Goal: Transaction & Acquisition: Purchase product/service

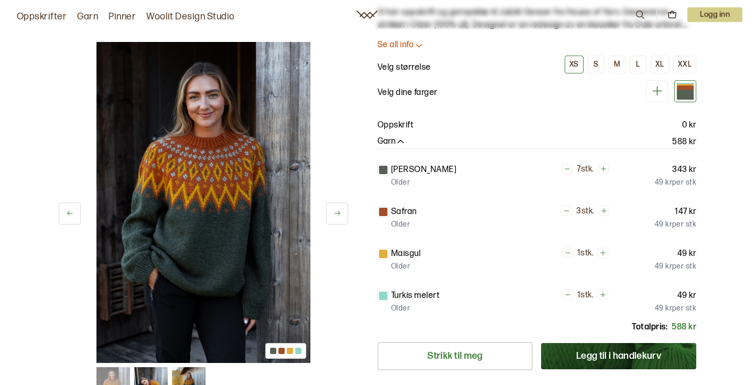
scroll to position [76, 0]
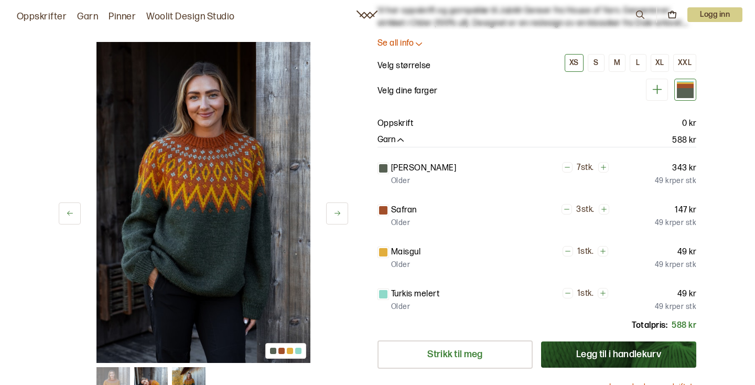
click at [382, 168] on div at bounding box center [383, 168] width 8 height 8
click at [598, 62] on div "S" at bounding box center [596, 62] width 5 height 9
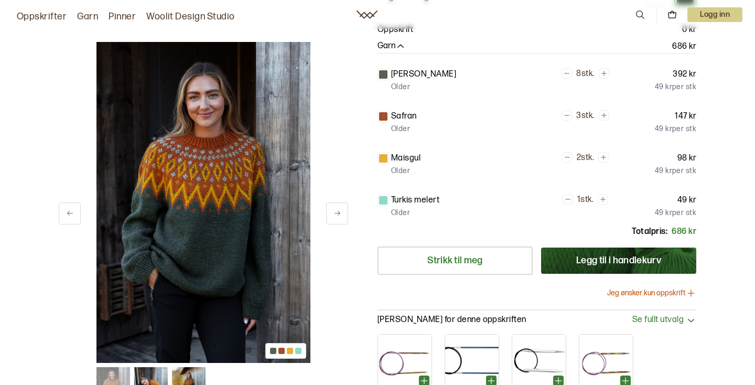
scroll to position [174, 0]
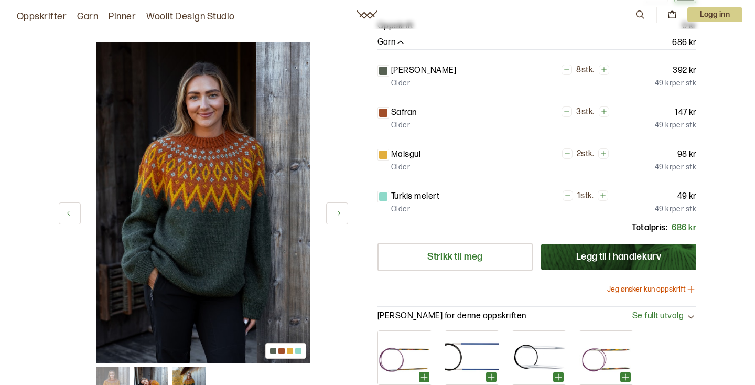
click at [383, 198] on div at bounding box center [383, 197] width 8 height 8
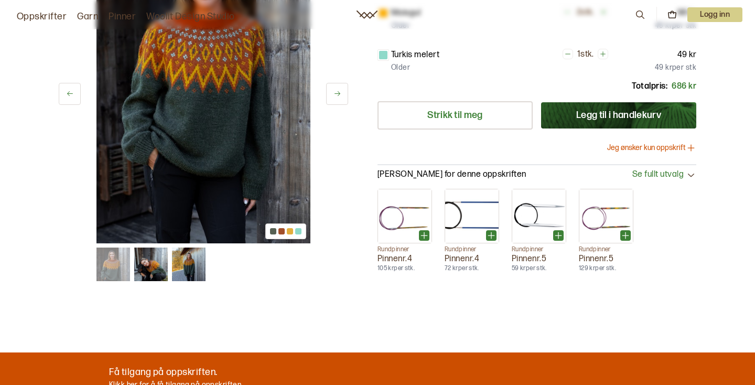
scroll to position [375, 0]
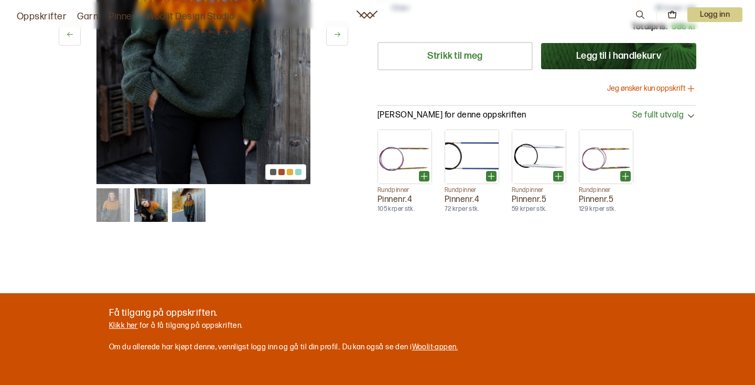
click at [150, 205] on img at bounding box center [151, 205] width 34 height 34
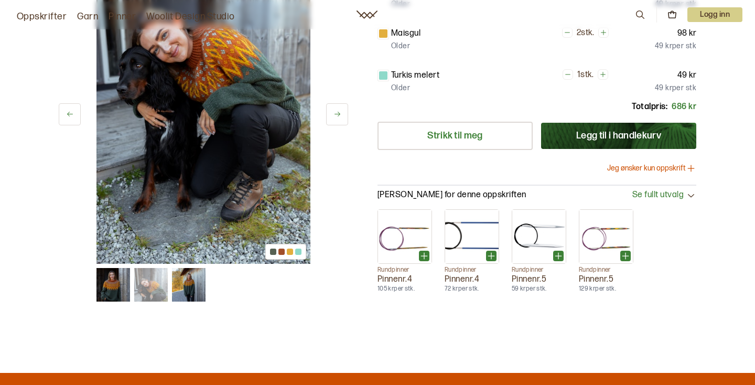
scroll to position [273, 0]
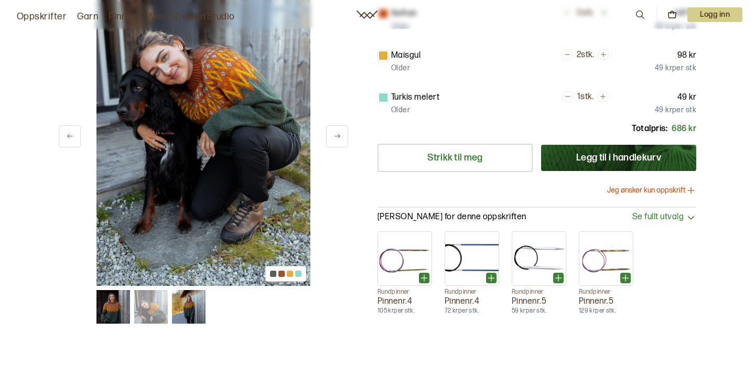
click at [196, 301] on img at bounding box center [189, 307] width 34 height 34
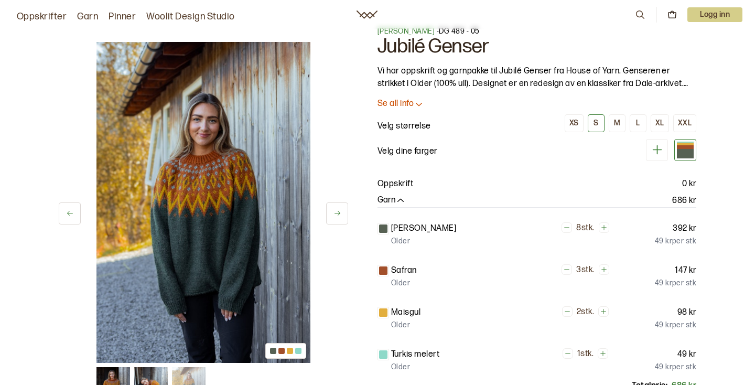
scroll to position [0, 0]
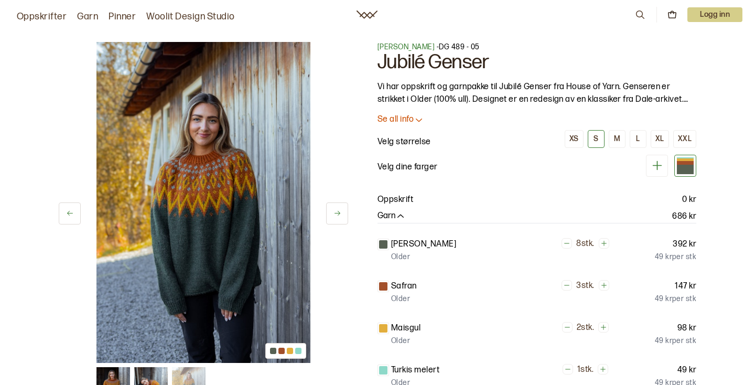
click at [654, 167] on icon at bounding box center [657, 165] width 13 height 13
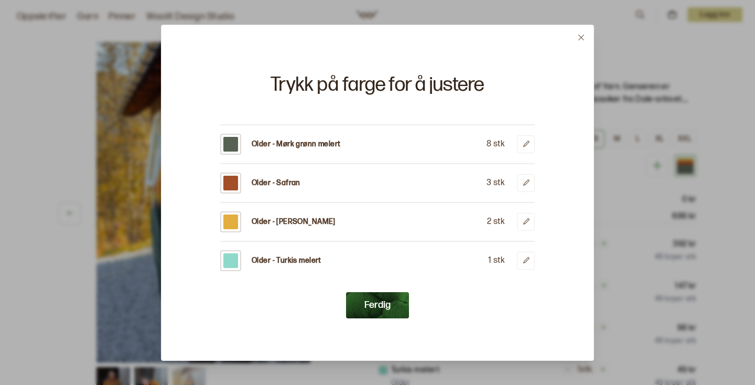
click at [655, 121] on div at bounding box center [377, 192] width 755 height 385
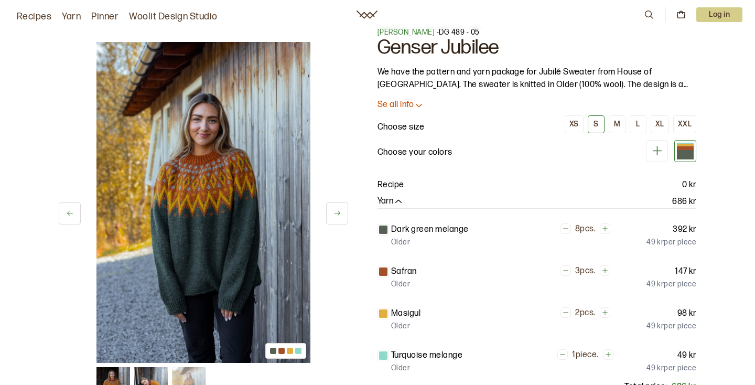
scroll to position [8, 0]
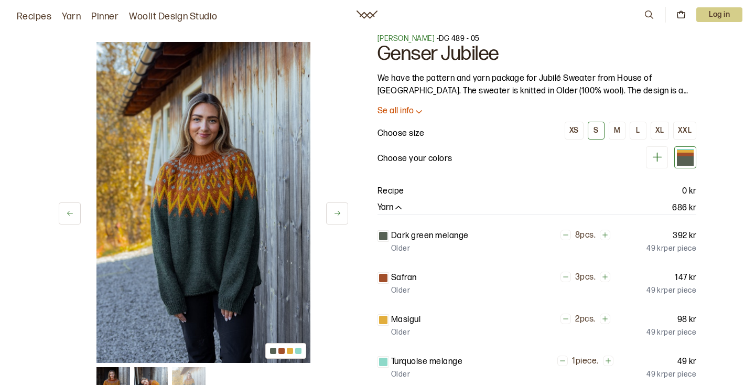
click at [402, 109] on p "Se all info" at bounding box center [396, 111] width 36 height 11
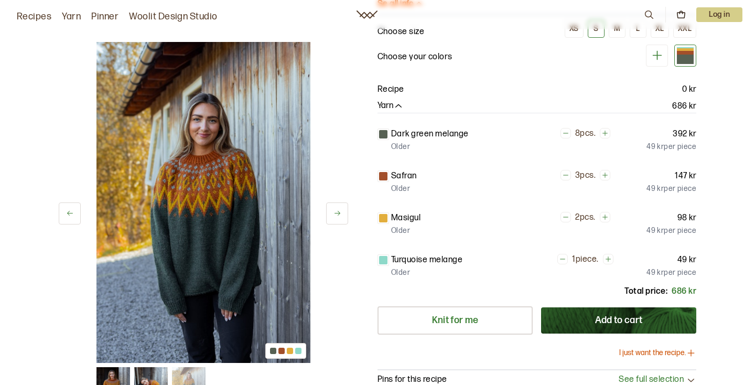
scroll to position [396, 0]
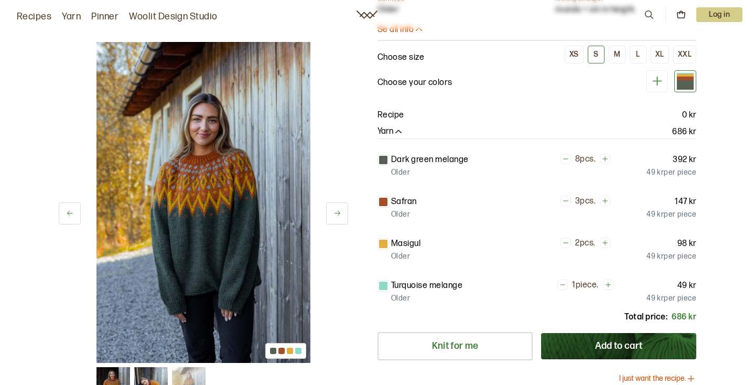
click at [656, 74] on icon at bounding box center [657, 80] width 13 height 13
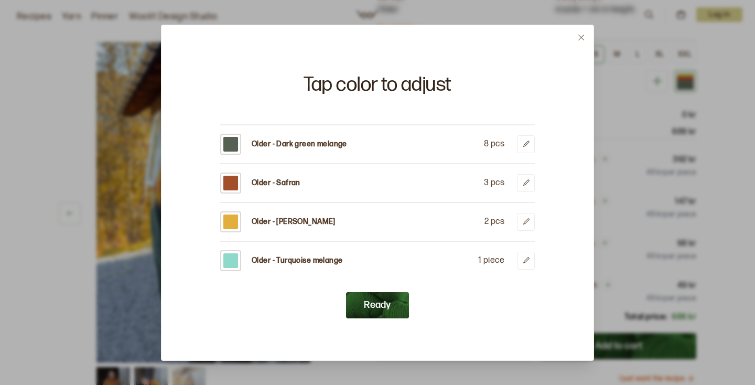
click at [620, 122] on div at bounding box center [377, 192] width 755 height 385
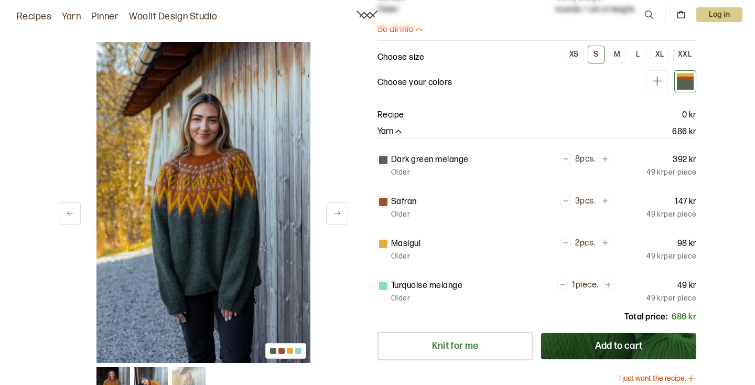
click at [661, 77] on icon at bounding box center [657, 81] width 9 height 9
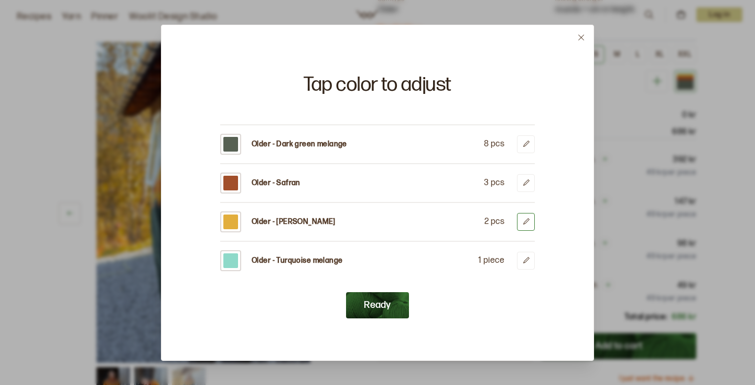
click at [528, 220] on icon at bounding box center [526, 222] width 8 height 8
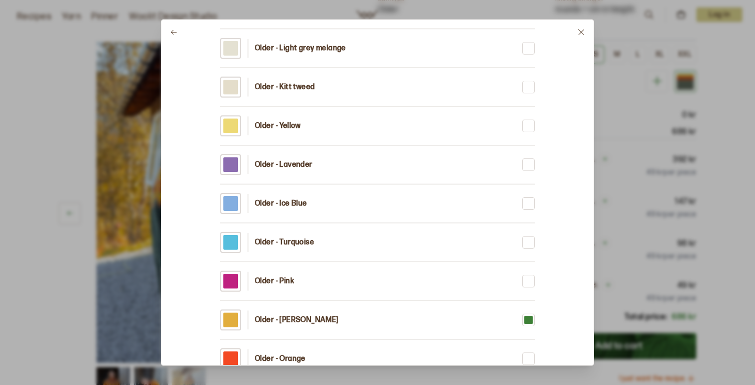
scroll to position [268, 0]
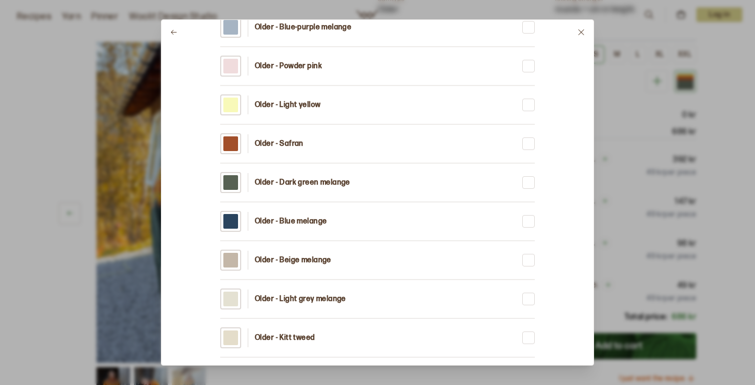
click at [439, 223] on div "Older - Blue melange" at bounding box center [377, 221] width 315 height 21
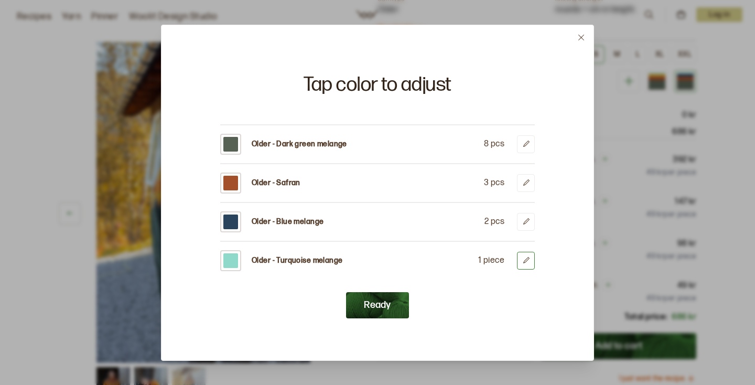
click at [527, 260] on icon at bounding box center [526, 261] width 8 height 8
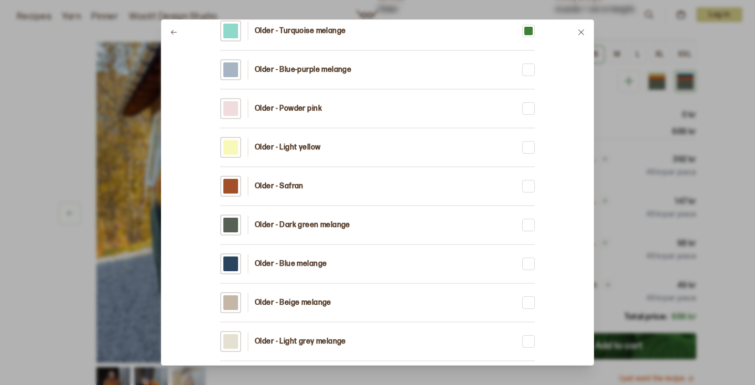
scroll to position [238, 0]
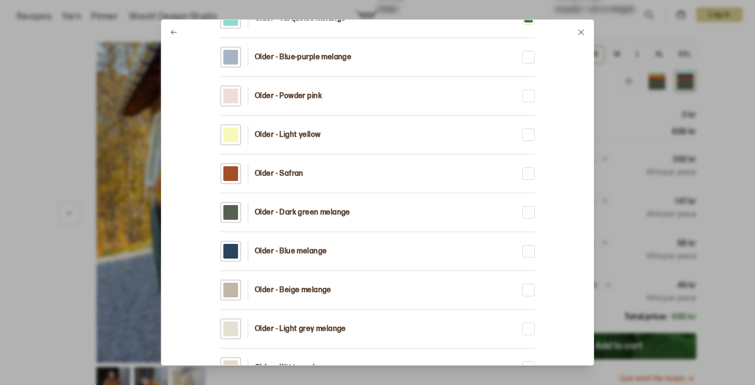
click at [475, 174] on div "Older - Safran" at bounding box center [377, 173] width 315 height 21
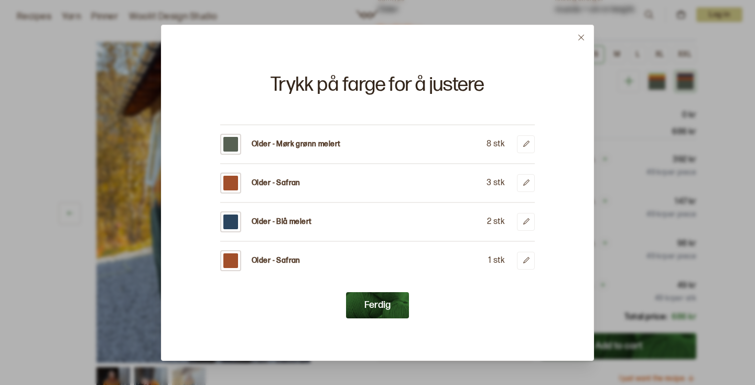
scroll to position [0, 0]
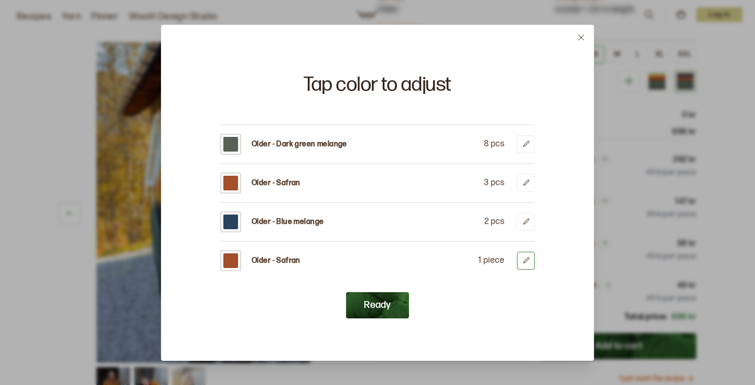
click at [529, 260] on icon at bounding box center [526, 261] width 8 height 8
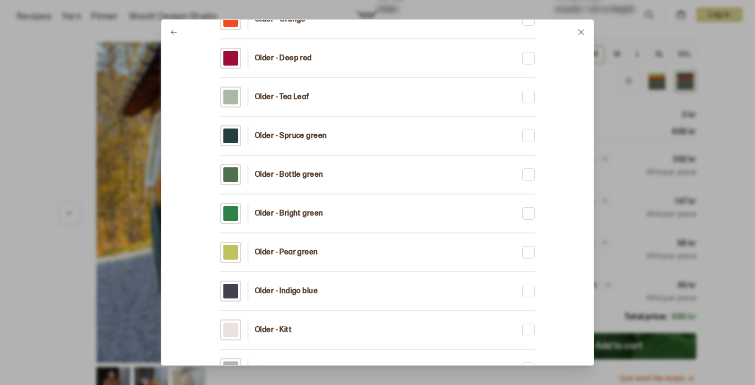
scroll to position [867, 0]
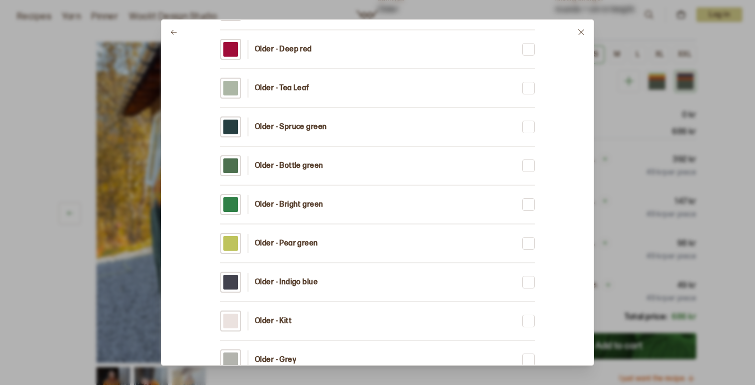
click at [329, 202] on div "Older - Bright green" at bounding box center [377, 204] width 315 height 21
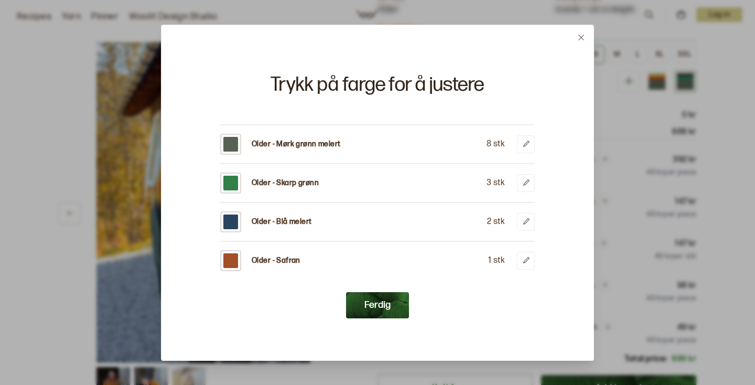
scroll to position [0, 0]
click at [389, 313] on button "Ready" at bounding box center [377, 305] width 63 height 26
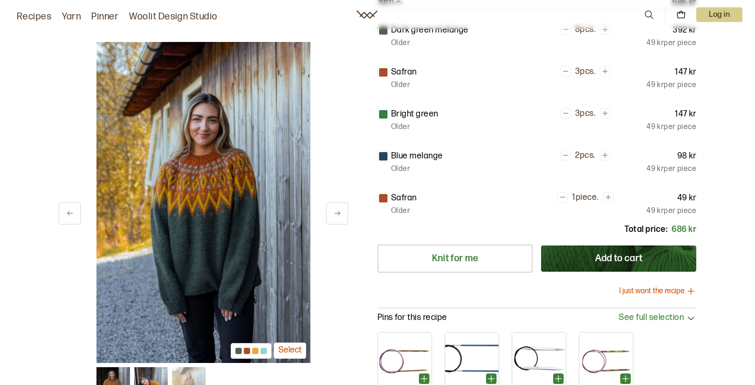
scroll to position [527, 0]
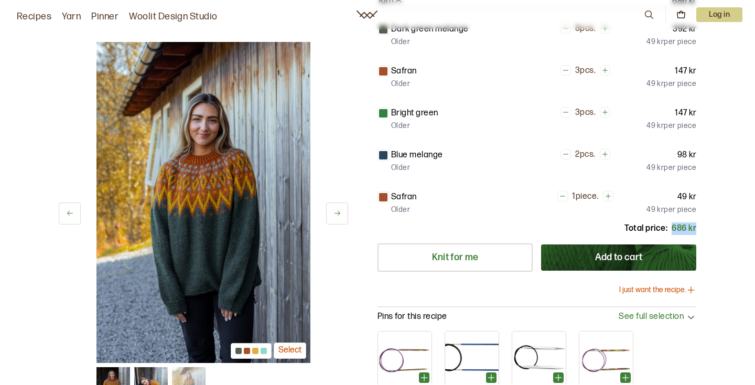
drag, startPoint x: 673, startPoint y: 216, endPoint x: 696, endPoint y: 217, distance: 23.1
click at [696, 223] on font "686 kr" at bounding box center [684, 228] width 25 height 10
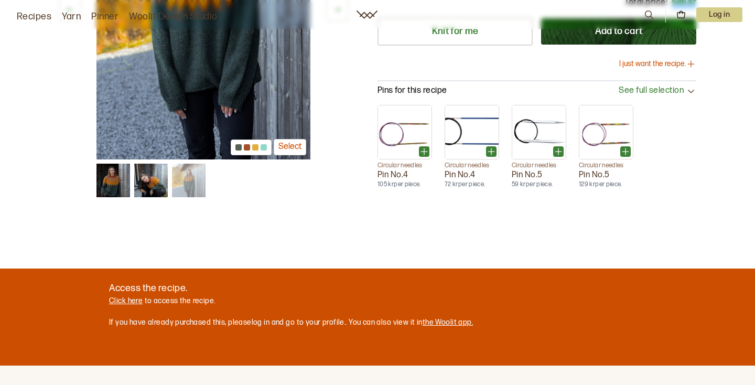
scroll to position [755, 0]
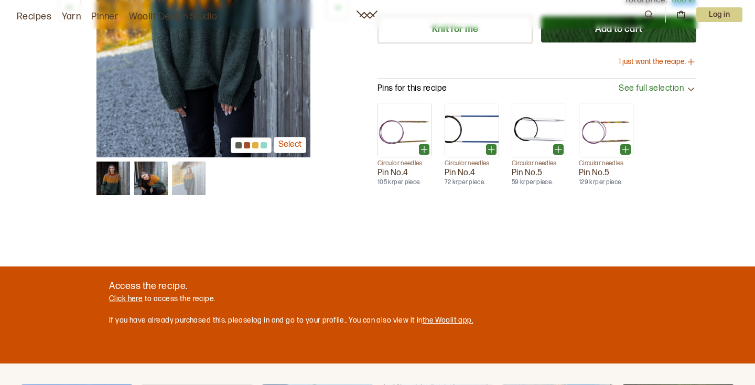
click at [291, 140] on font "Select" at bounding box center [290, 145] width 23 height 10
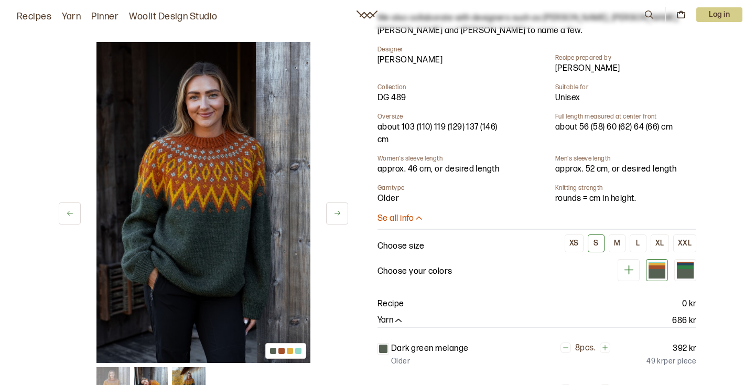
scroll to position [276, 0]
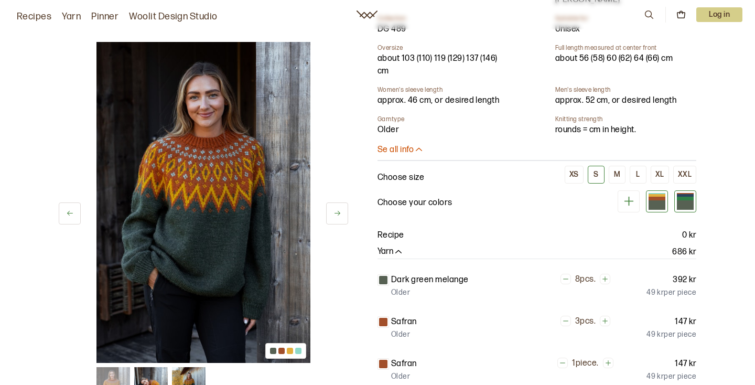
click at [682, 200] on div at bounding box center [685, 204] width 17 height 9
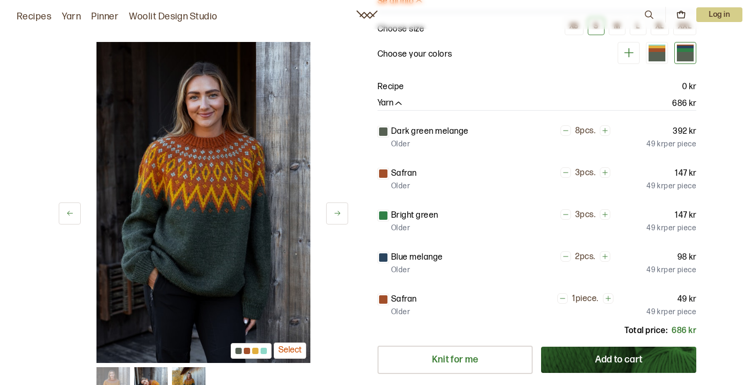
scroll to position [272, 0]
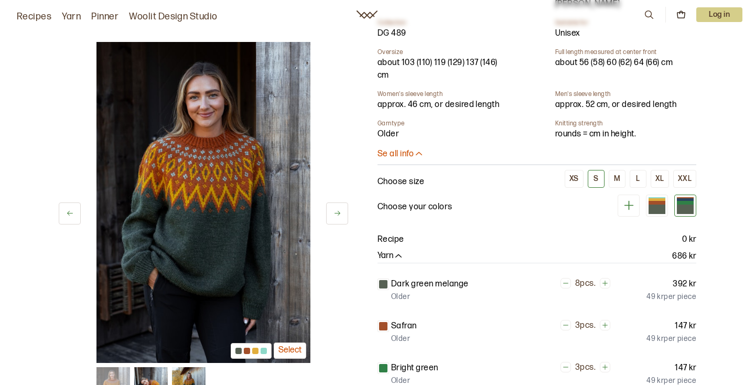
click at [630, 199] on icon at bounding box center [629, 205] width 13 height 13
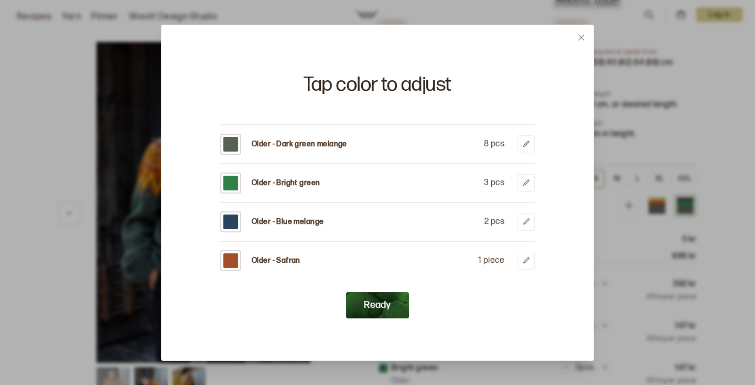
click at [624, 151] on div at bounding box center [377, 192] width 755 height 385
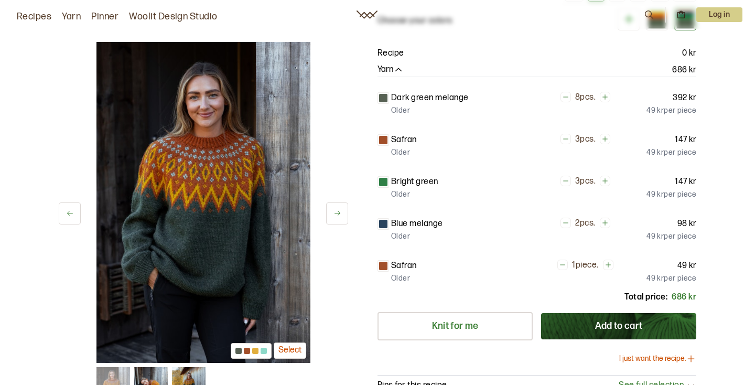
scroll to position [655, 0]
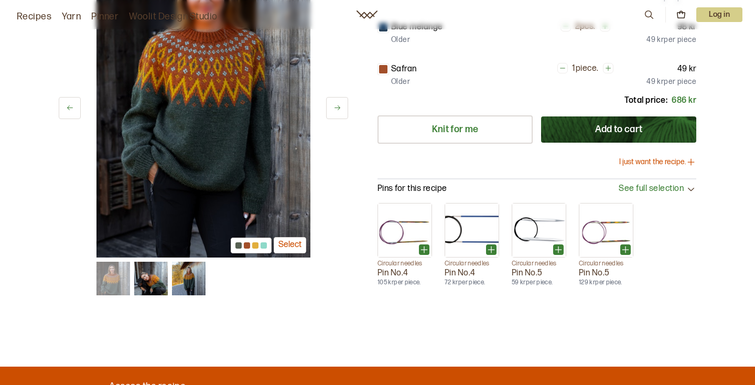
click at [646, 116] on button "Add to cart" at bounding box center [618, 129] width 155 height 26
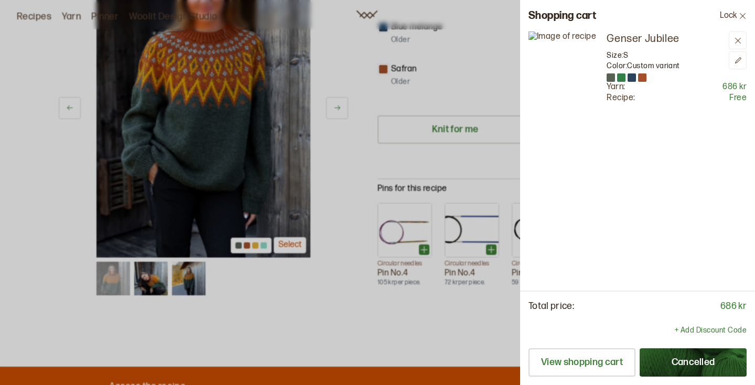
click at [684, 16] on div "Shopping cart Lock" at bounding box center [637, 15] width 235 height 31
click at [740, 39] on icon at bounding box center [738, 41] width 8 height 8
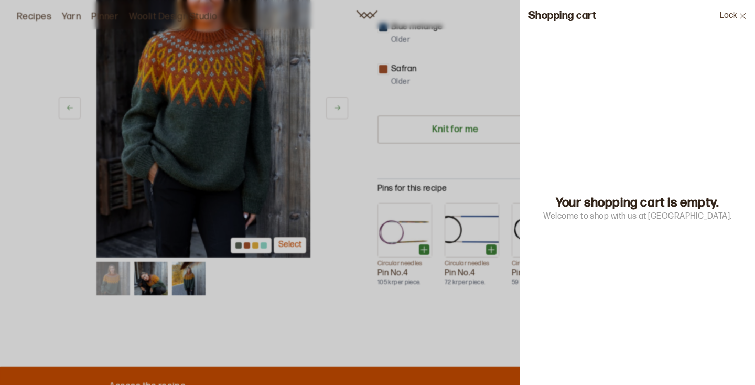
click at [499, 31] on div at bounding box center [377, 192] width 755 height 385
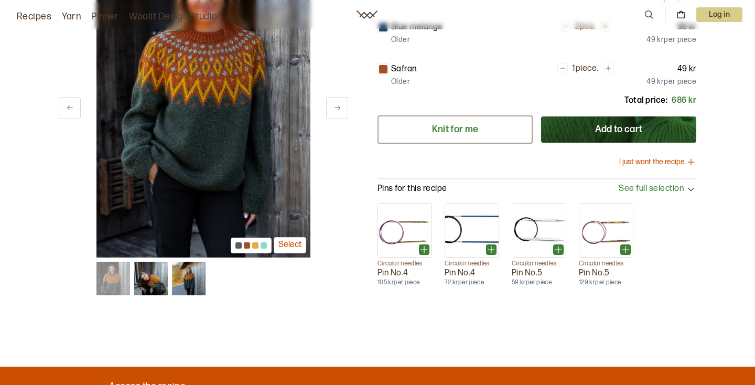
click at [505, 118] on link "Knit for me" at bounding box center [455, 129] width 155 height 28
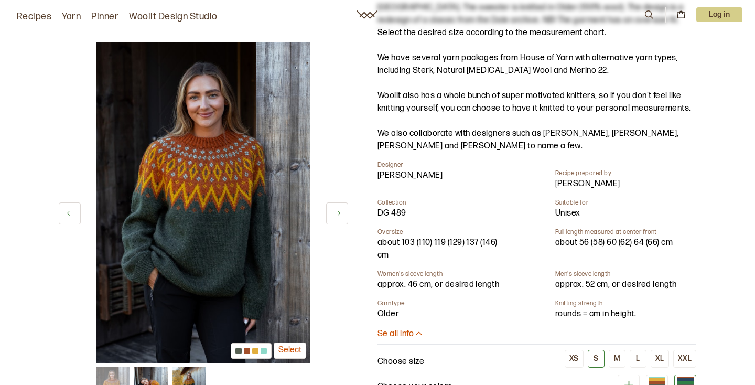
scroll to position [110, 0]
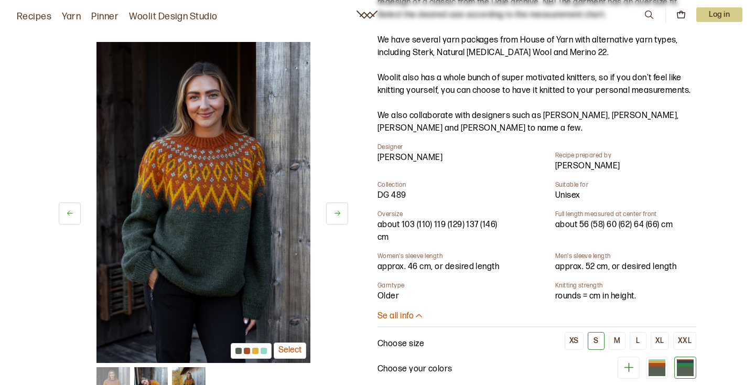
click at [332, 211] on button at bounding box center [337, 213] width 22 height 22
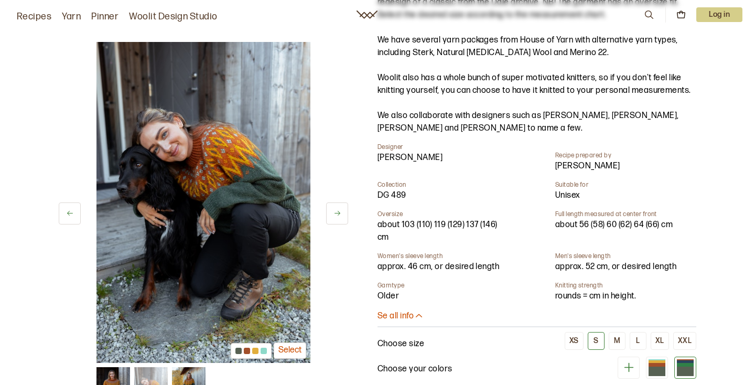
click at [332, 211] on button at bounding box center [337, 213] width 22 height 22
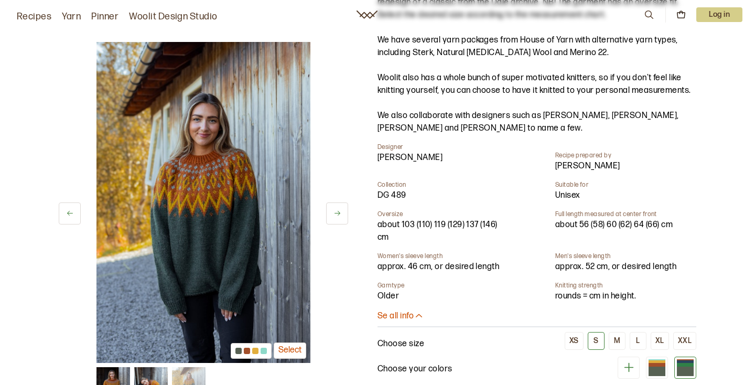
click at [332, 210] on button at bounding box center [337, 213] width 22 height 22
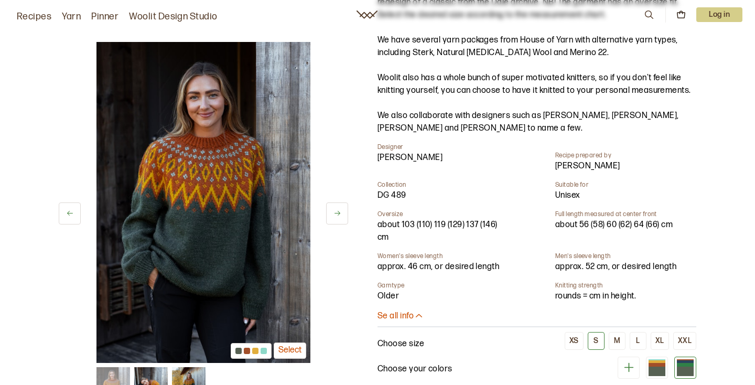
click at [332, 210] on button at bounding box center [337, 213] width 22 height 22
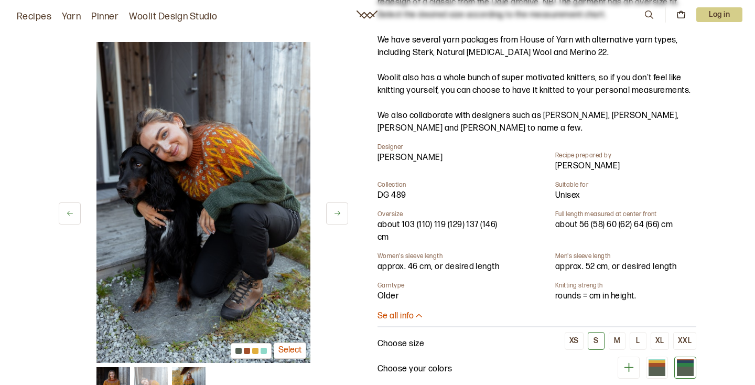
click at [332, 210] on button at bounding box center [337, 213] width 22 height 22
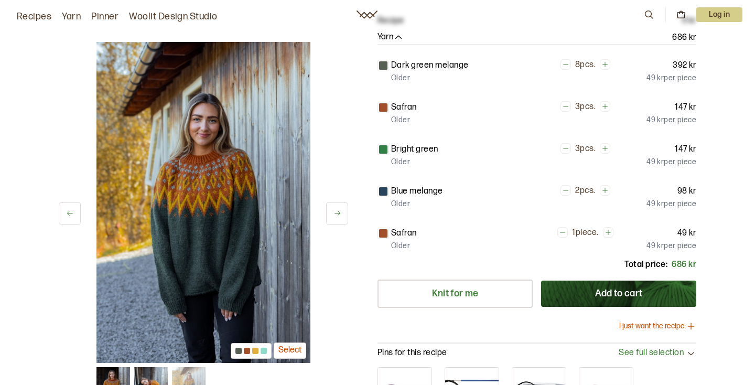
scroll to position [404, 0]
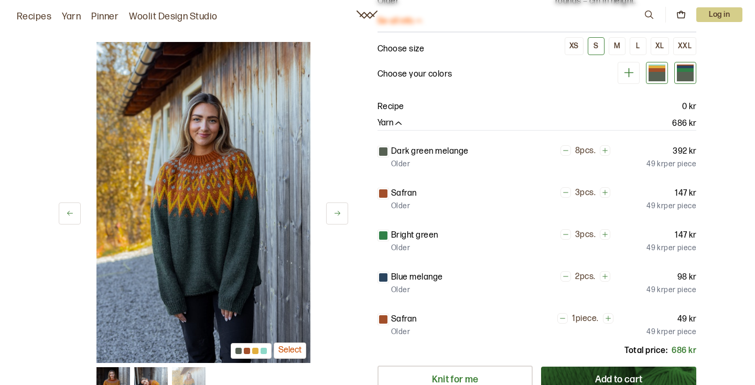
click at [656, 68] on div at bounding box center [657, 70] width 17 height 4
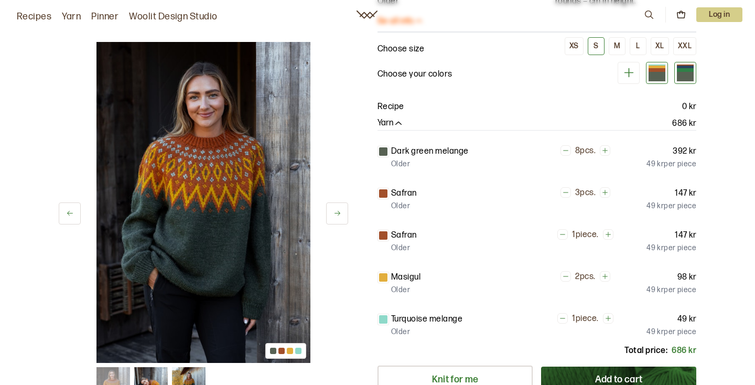
click at [685, 72] on div at bounding box center [685, 76] width 17 height 9
click at [654, 72] on div at bounding box center [657, 76] width 17 height 9
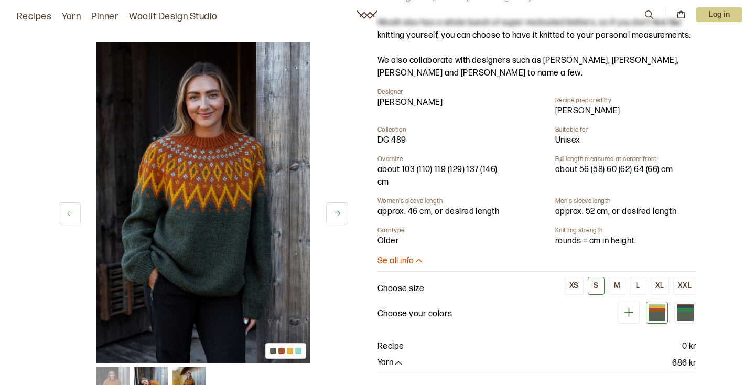
scroll to position [77, 0]
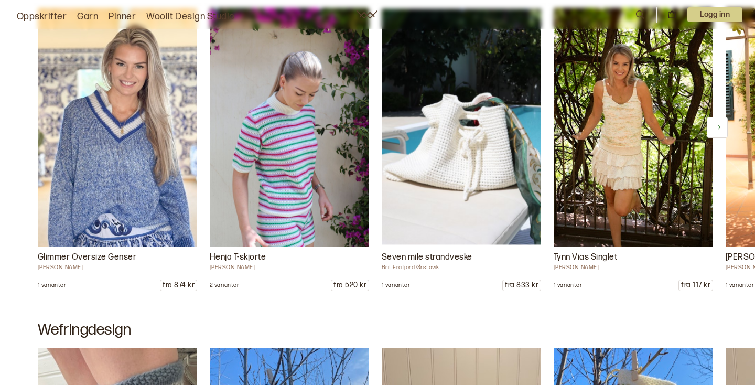
scroll to position [705, 0]
